Goal: Information Seeking & Learning: Compare options

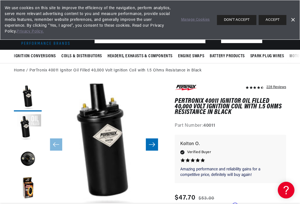
click at [294, 19] on link "Dismiss Banner" at bounding box center [293, 20] width 8 height 8
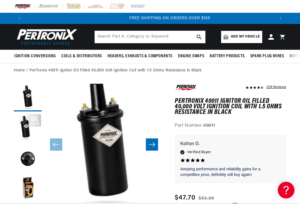
scroll to position [0, 500]
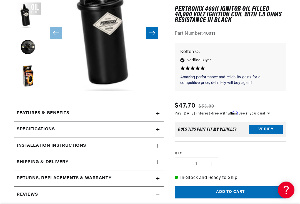
click at [158, 146] on icon at bounding box center [157, 146] width 3 height 0
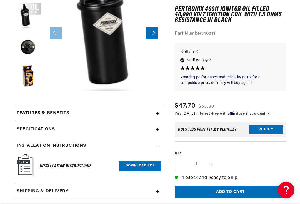
scroll to position [0, 0]
click at [139, 166] on link "Download PDF" at bounding box center [140, 166] width 41 height 10
click at [155, 129] on div "Specifications" at bounding box center [85, 129] width 142 height 7
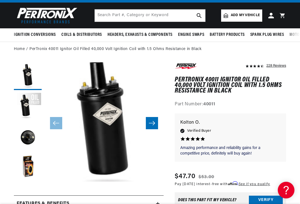
scroll to position [0, 0]
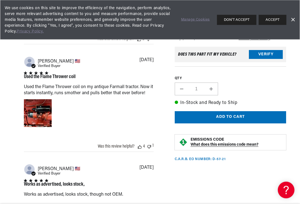
click at [36, 127] on div "Image of Review by Ken M. on November 16, 22 number 1" at bounding box center [38, 113] width 28 height 28
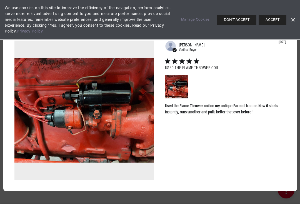
scroll to position [0, 500]
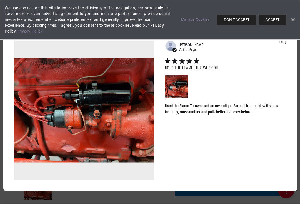
click at [294, 19] on link "Dismiss Banner" at bounding box center [293, 20] width 8 height 8
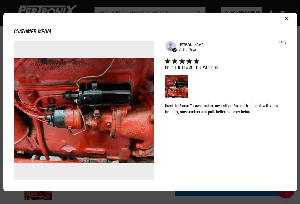
click at [286, 20] on icon "Close modal" at bounding box center [287, 19] width 4 height 4
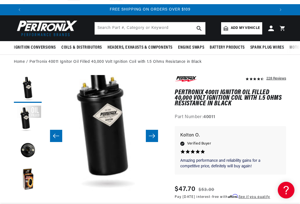
scroll to position [0, 6]
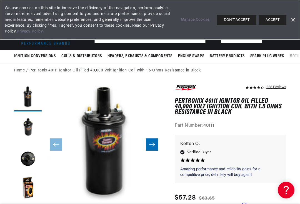
scroll to position [0, 250]
click at [292, 19] on link "Dismiss Banner" at bounding box center [293, 20] width 8 height 8
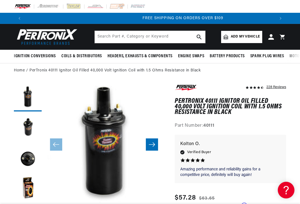
scroll to position [0, 500]
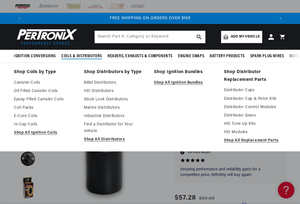
click at [38, 83] on link "Canister Coils" at bounding box center [45, 82] width 62 height 7
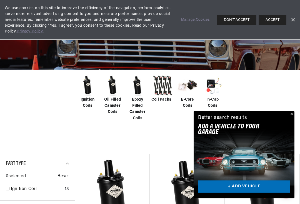
scroll to position [73, 0]
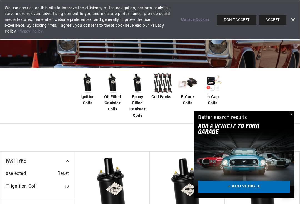
click at [291, 118] on button "Close" at bounding box center [291, 114] width 7 height 7
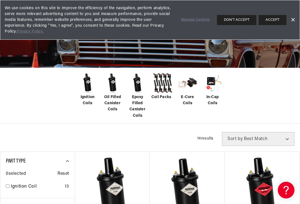
scroll to position [0, 250]
click at [139, 103] on span "Epoxy Filled Canister Coils" at bounding box center [137, 106] width 22 height 25
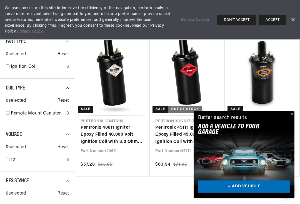
scroll to position [186, 0]
click at [292, 118] on button "Close" at bounding box center [291, 114] width 7 height 7
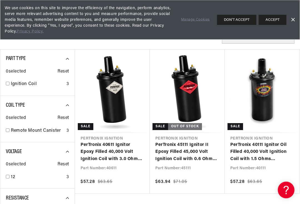
scroll to position [171, 0]
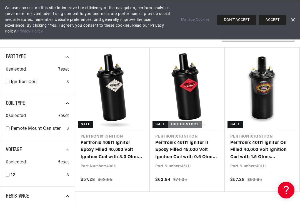
click at [117, 146] on link "PerTronix 40611 Ignitor Epoxy Filled 40,000 Volt Ignition Coil with 3.0 Ohms Re…" at bounding box center [113, 150] width 64 height 21
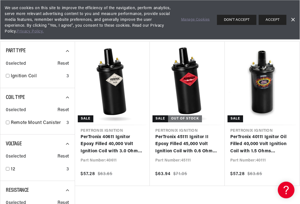
scroll to position [0, 250]
click at [268, 141] on link "PerTronix 40111 Ignitor Oil Filled 40,000 Volt Ignition Coil with 1.5 Ohms Resi…" at bounding box center [262, 144] width 64 height 21
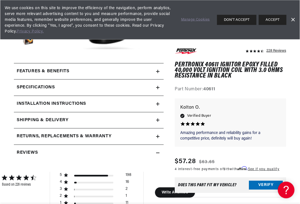
scroll to position [137, 0]
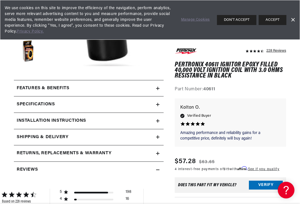
click at [153, 103] on div "Specifications" at bounding box center [85, 104] width 142 height 7
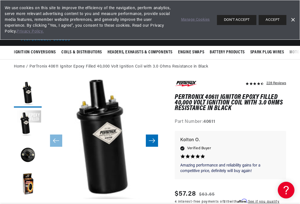
scroll to position [0, 0]
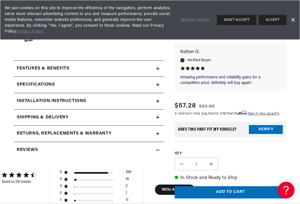
scroll to position [163, 0]
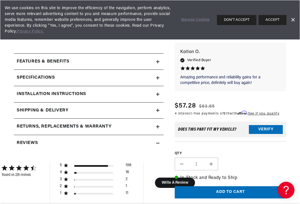
click at [147, 79] on div "Specifications" at bounding box center [85, 77] width 142 height 7
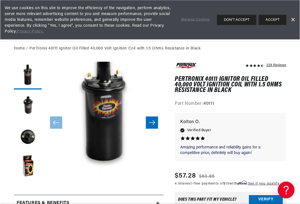
scroll to position [0, 0]
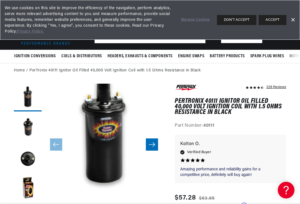
click at [290, 20] on link "Dismiss Banner" at bounding box center [293, 20] width 8 height 8
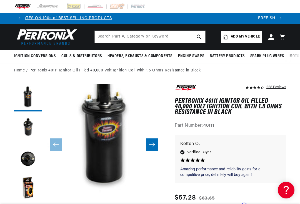
scroll to position [0, 500]
